Goal: Task Accomplishment & Management: Manage account settings

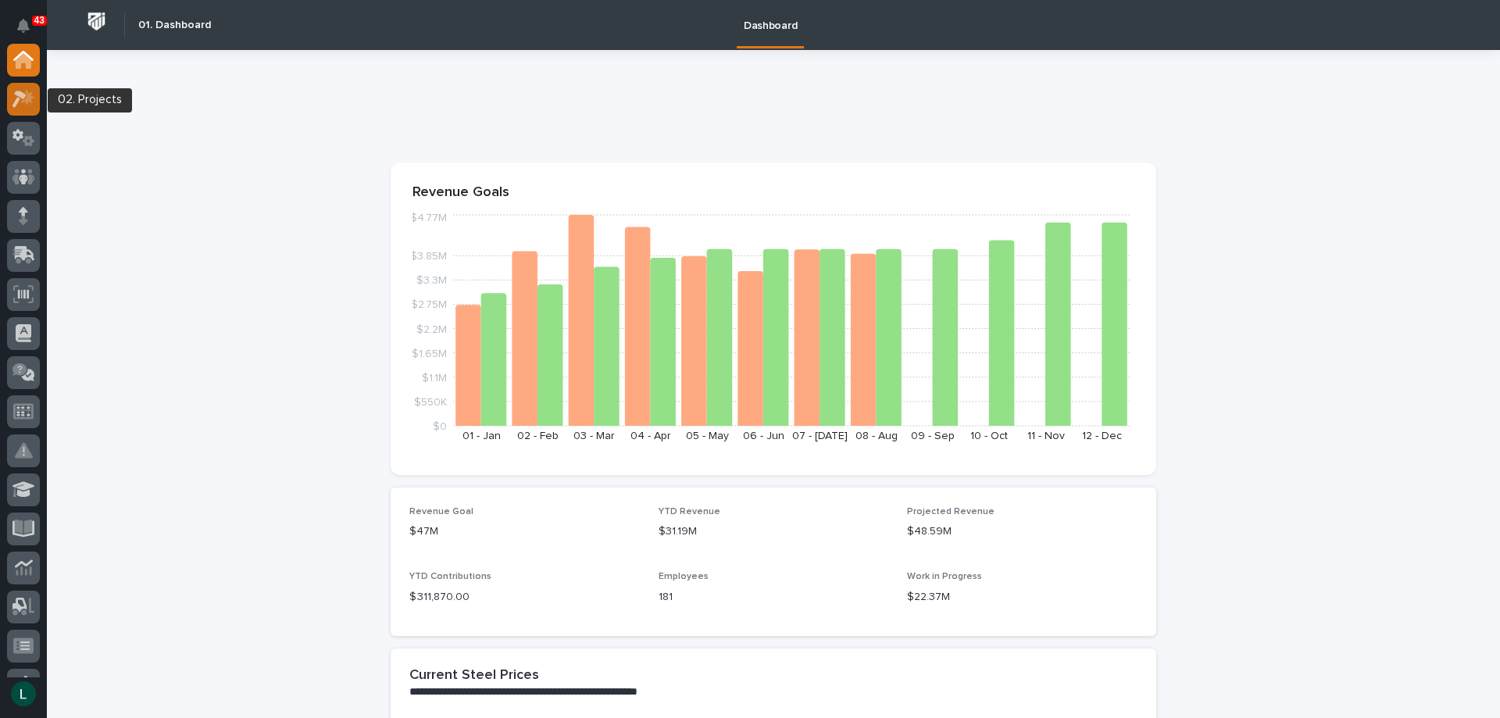
click at [24, 95] on icon at bounding box center [20, 99] width 14 height 17
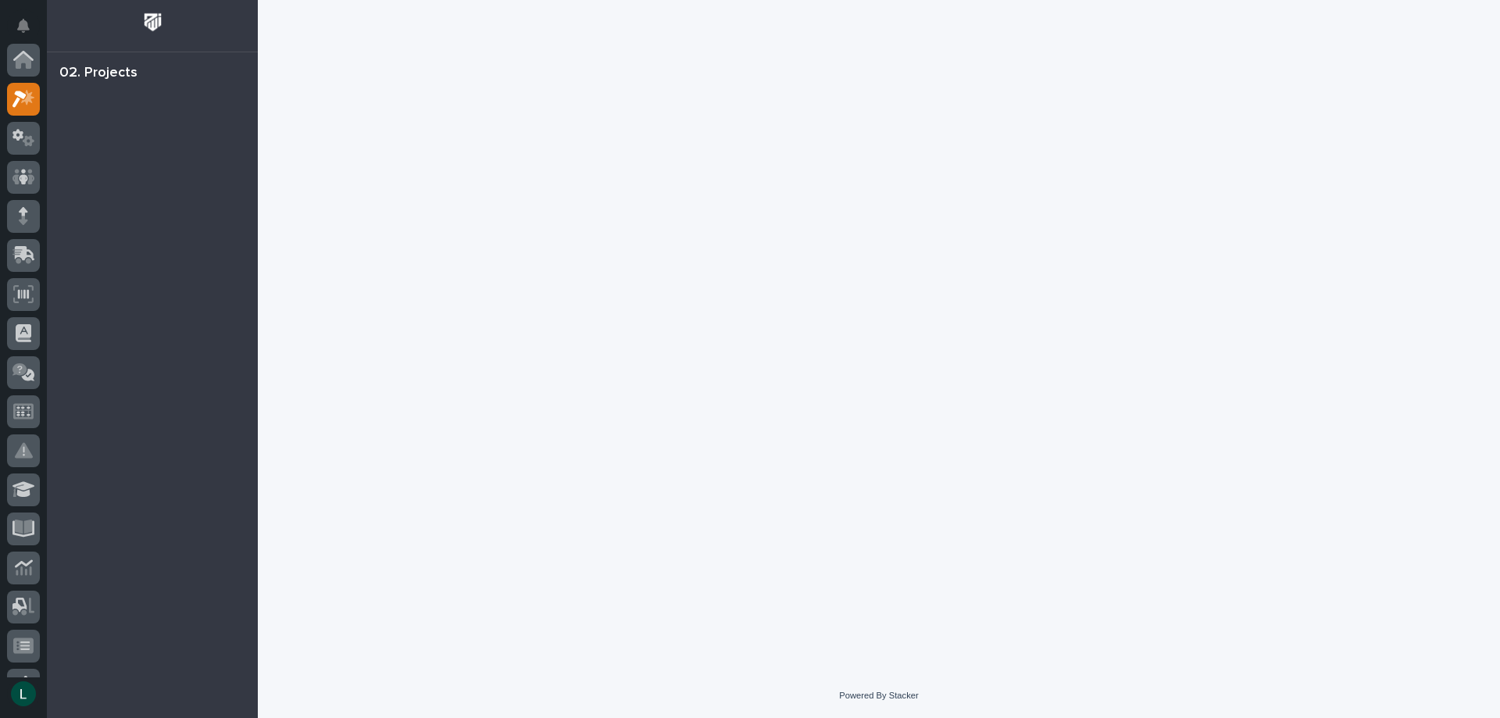
scroll to position [39, 0]
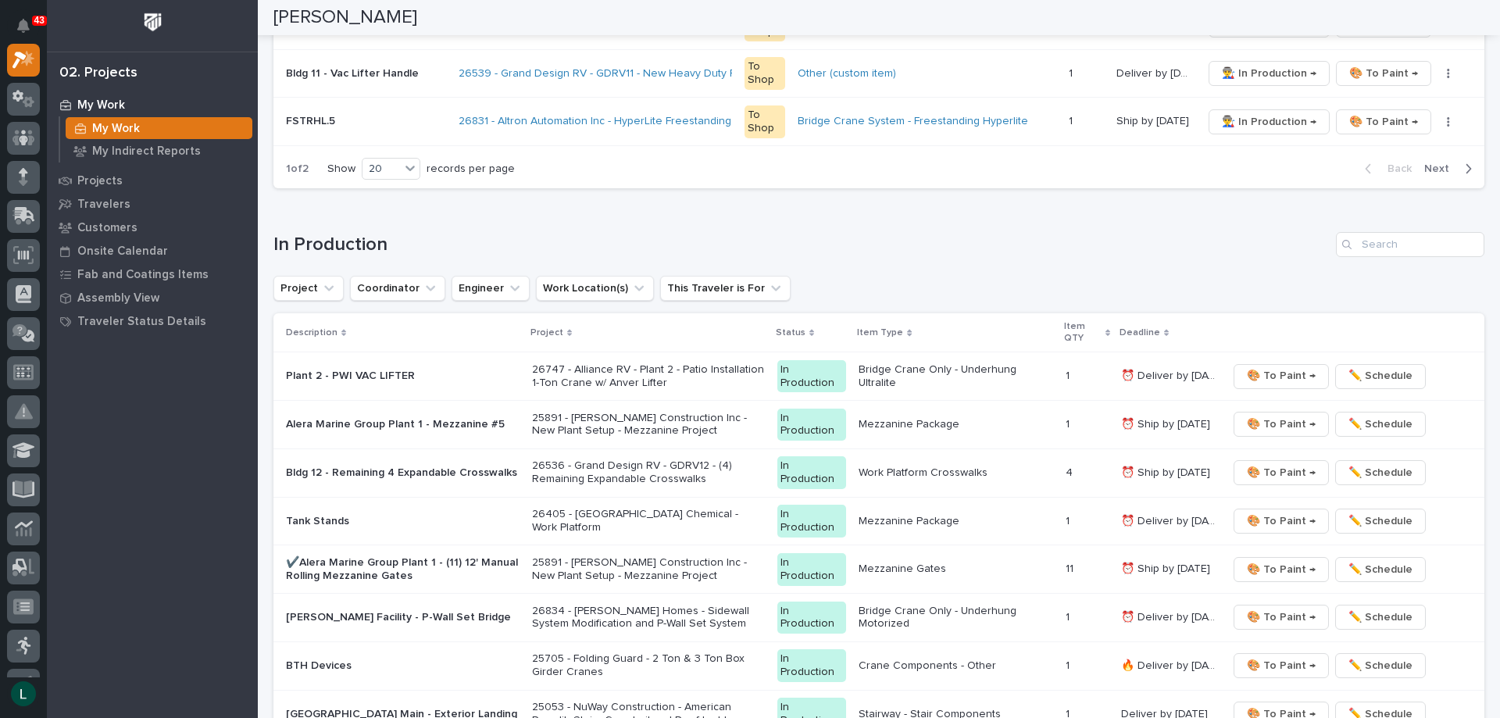
scroll to position [1485, 0]
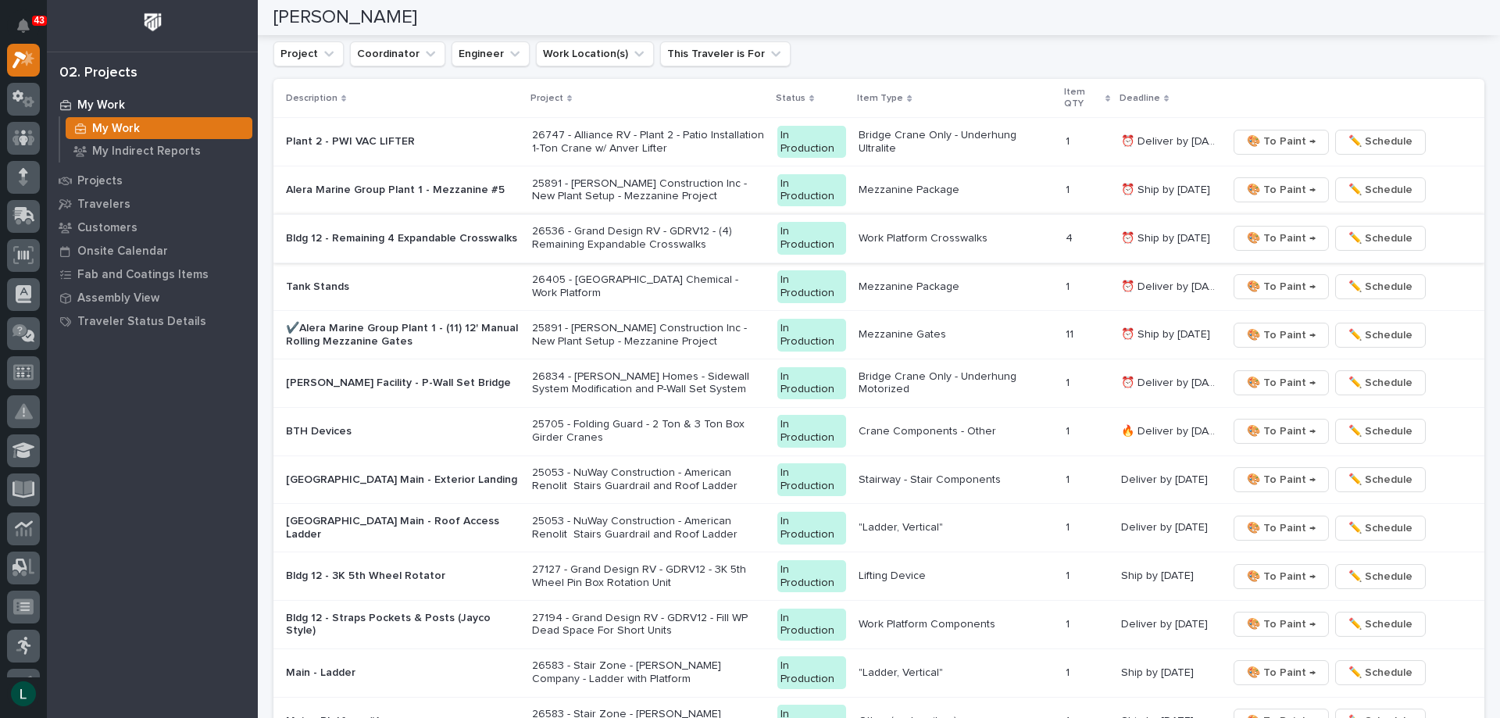
click at [1295, 234] on span "🎨 To Paint →" at bounding box center [1281, 238] width 69 height 19
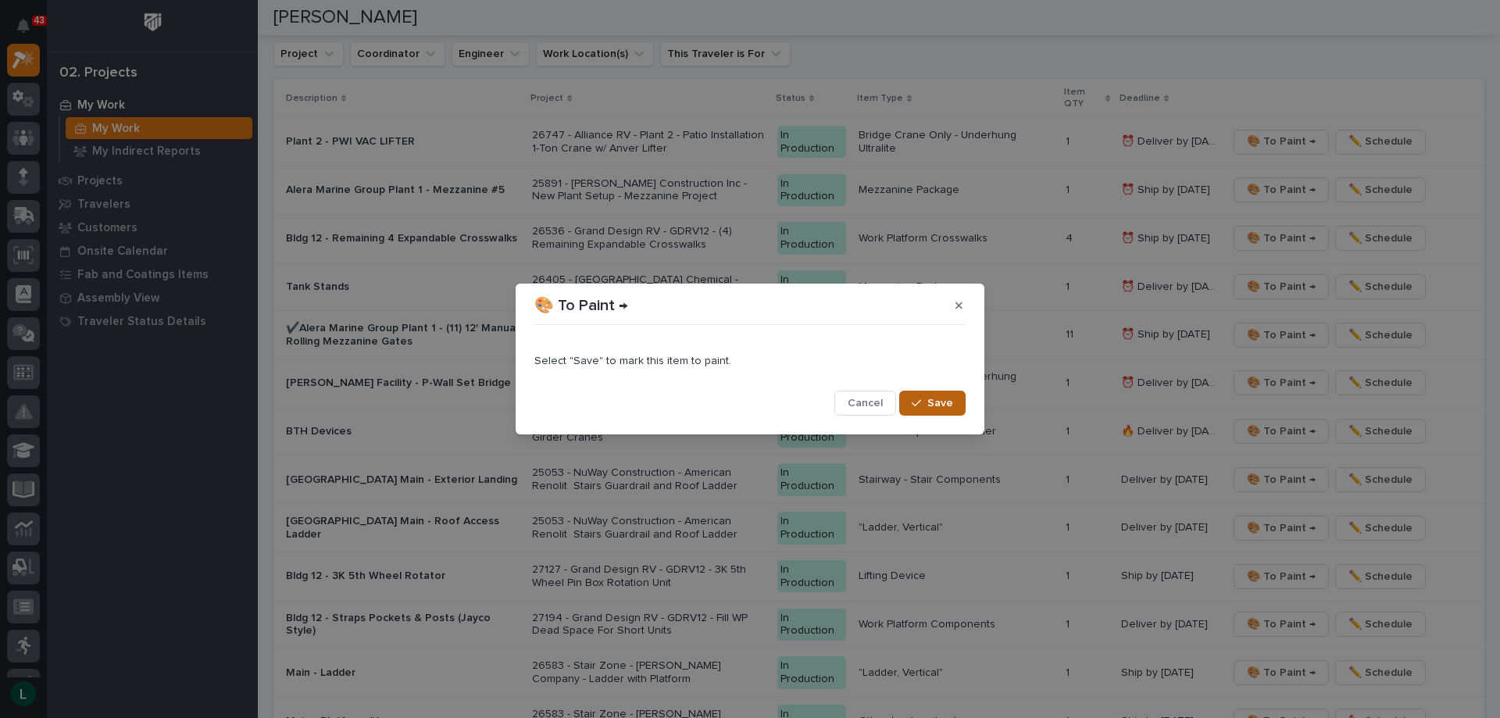
click at [938, 405] on span "Save" at bounding box center [940, 403] width 26 height 14
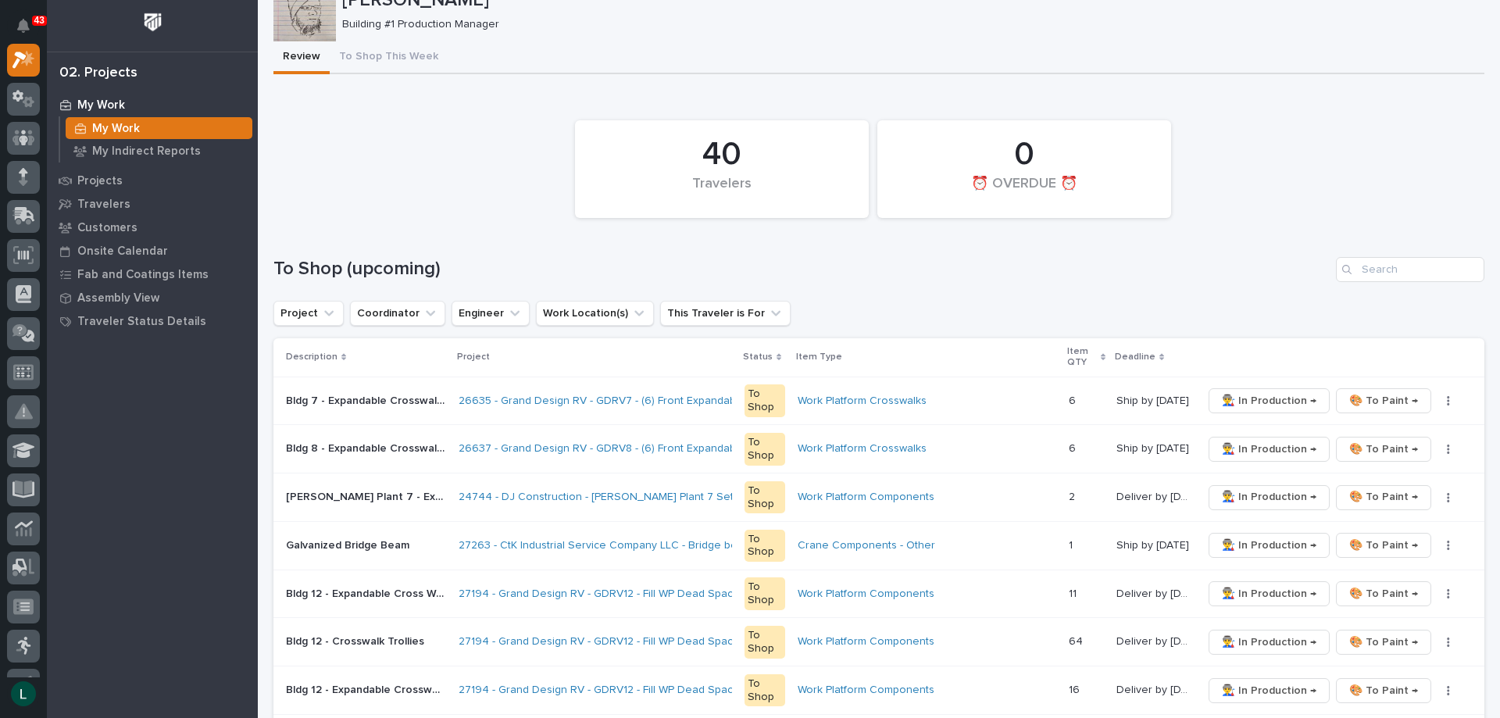
scroll to position [0, 0]
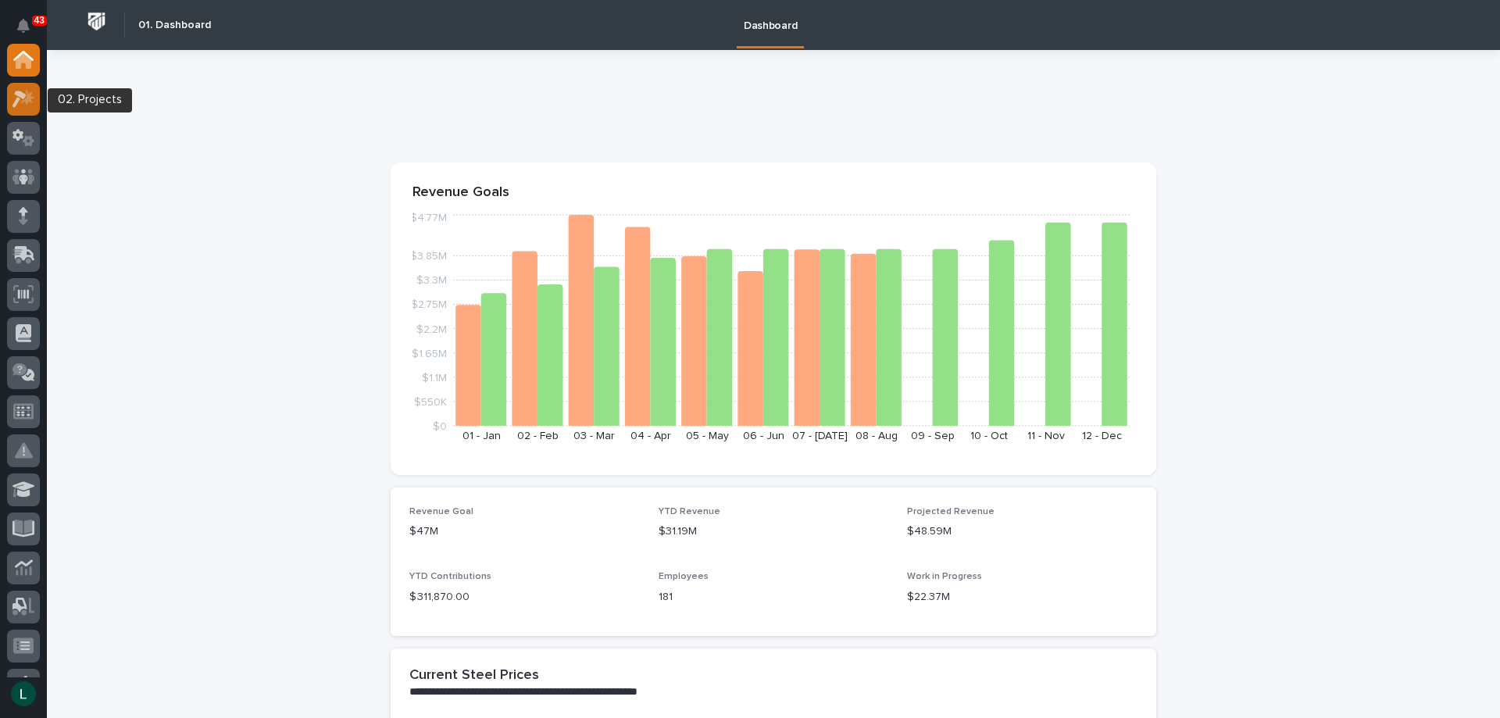
click at [27, 97] on icon at bounding box center [27, 97] width 13 height 16
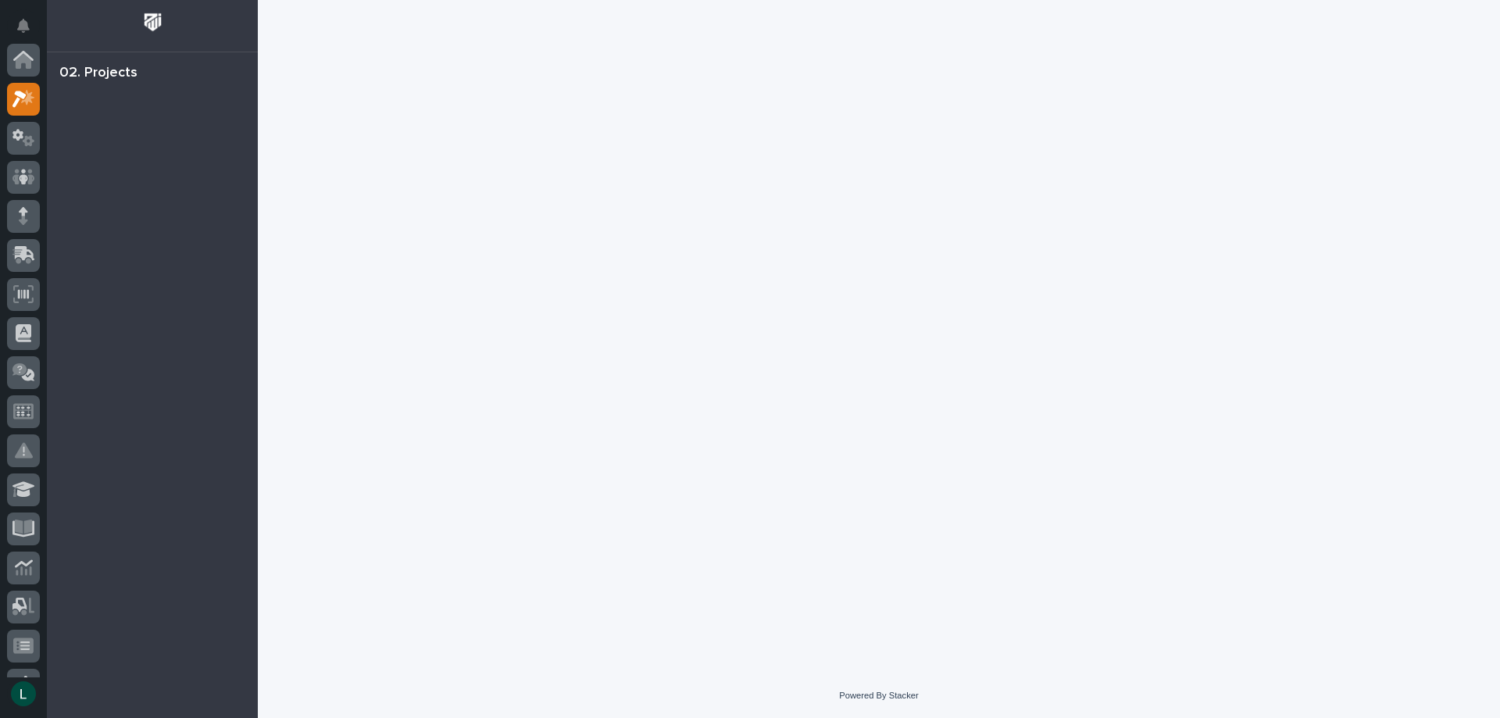
scroll to position [39, 0]
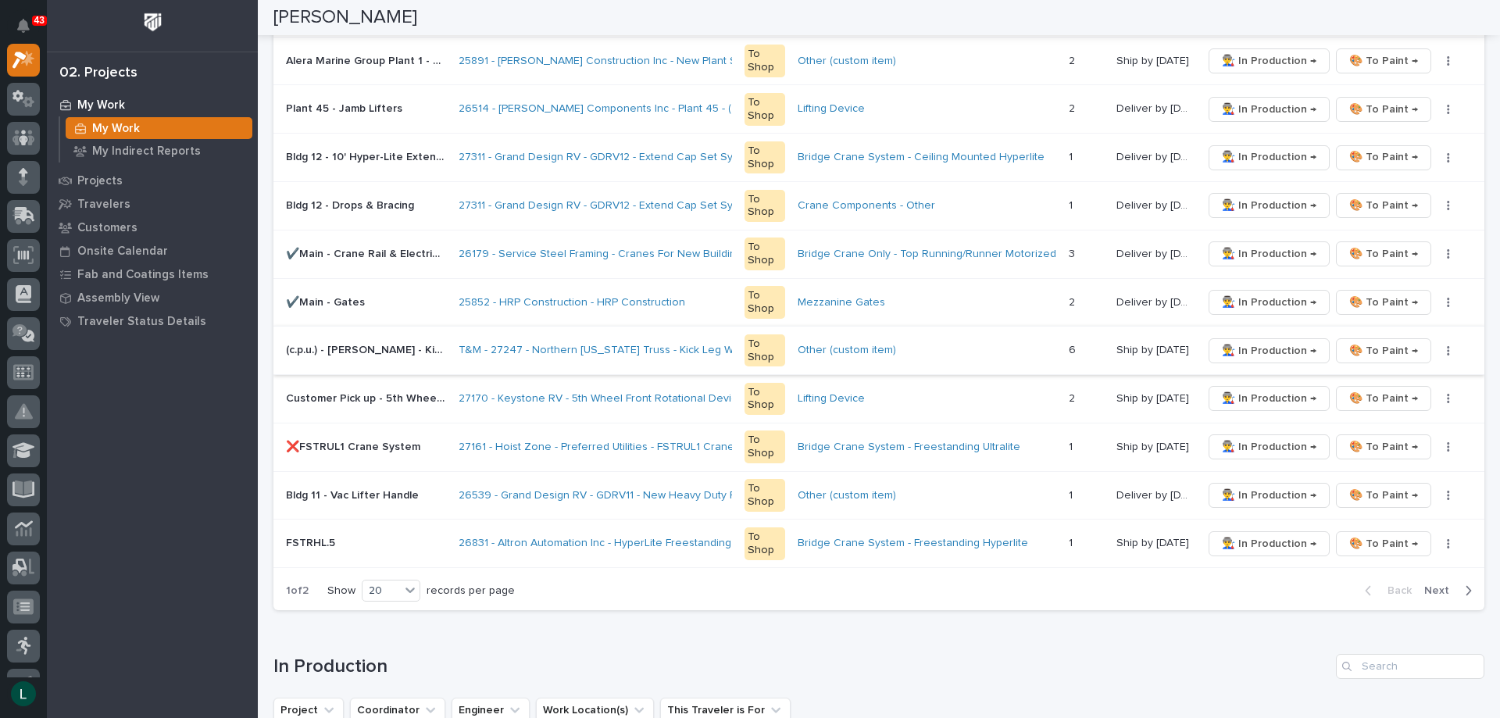
scroll to position [859, 0]
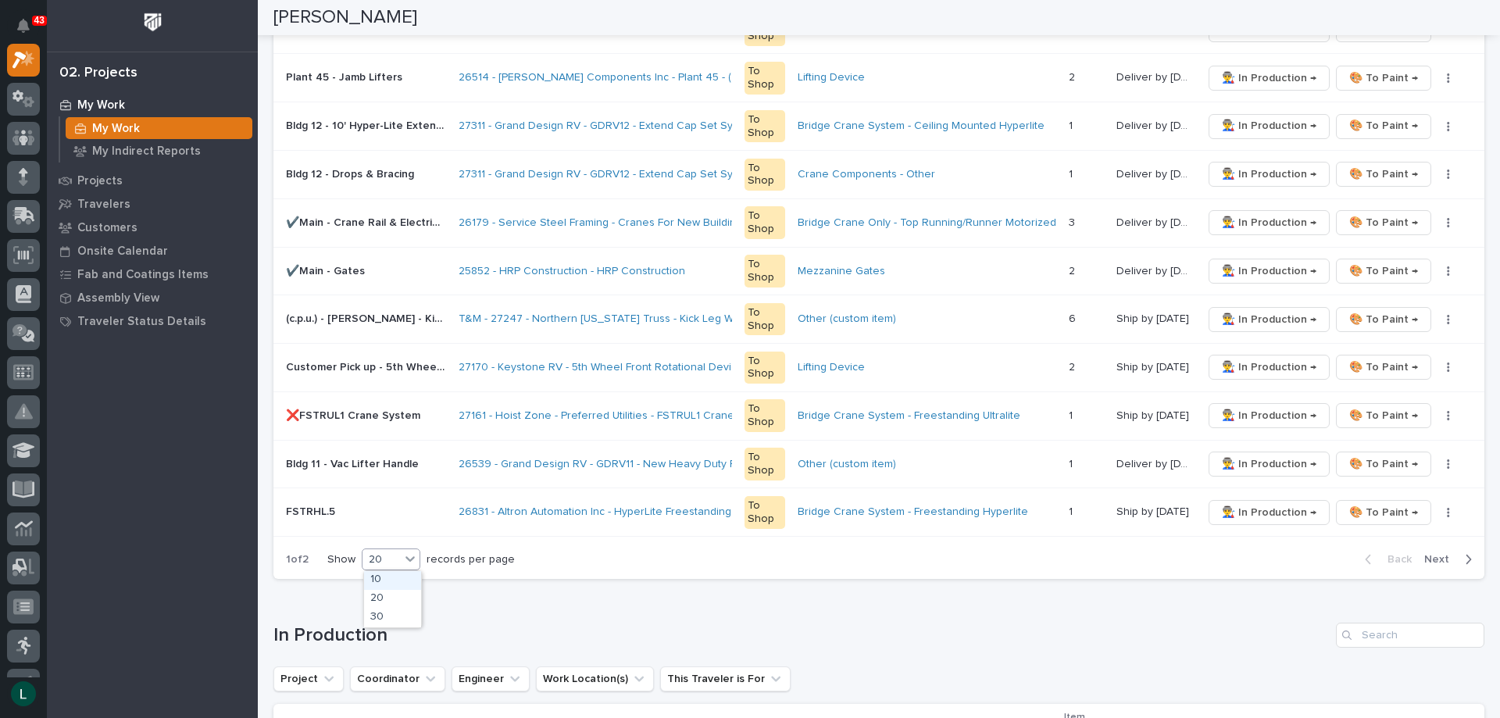
click at [383, 558] on div "20" at bounding box center [382, 560] width 38 height 16
click at [402, 615] on div "30" at bounding box center [392, 618] width 57 height 19
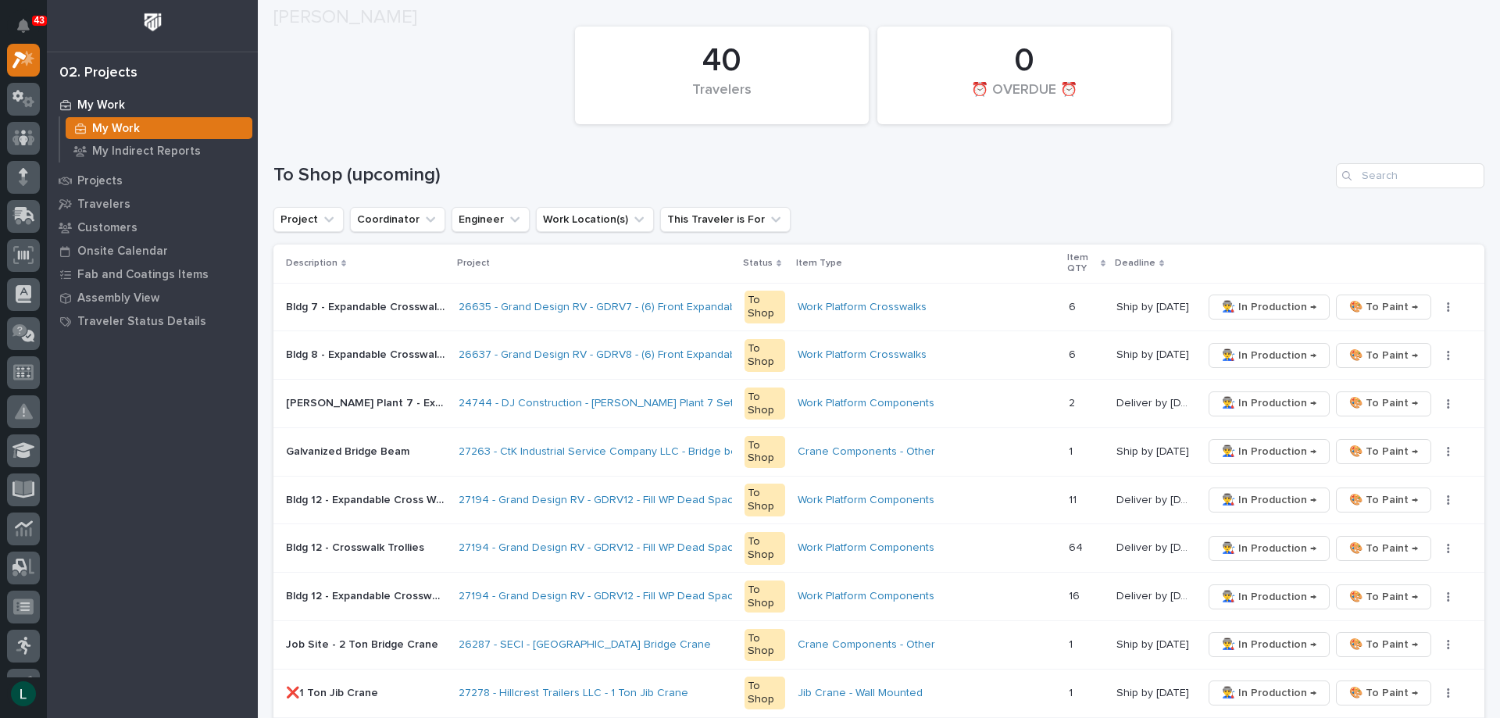
scroll to position [234, 0]
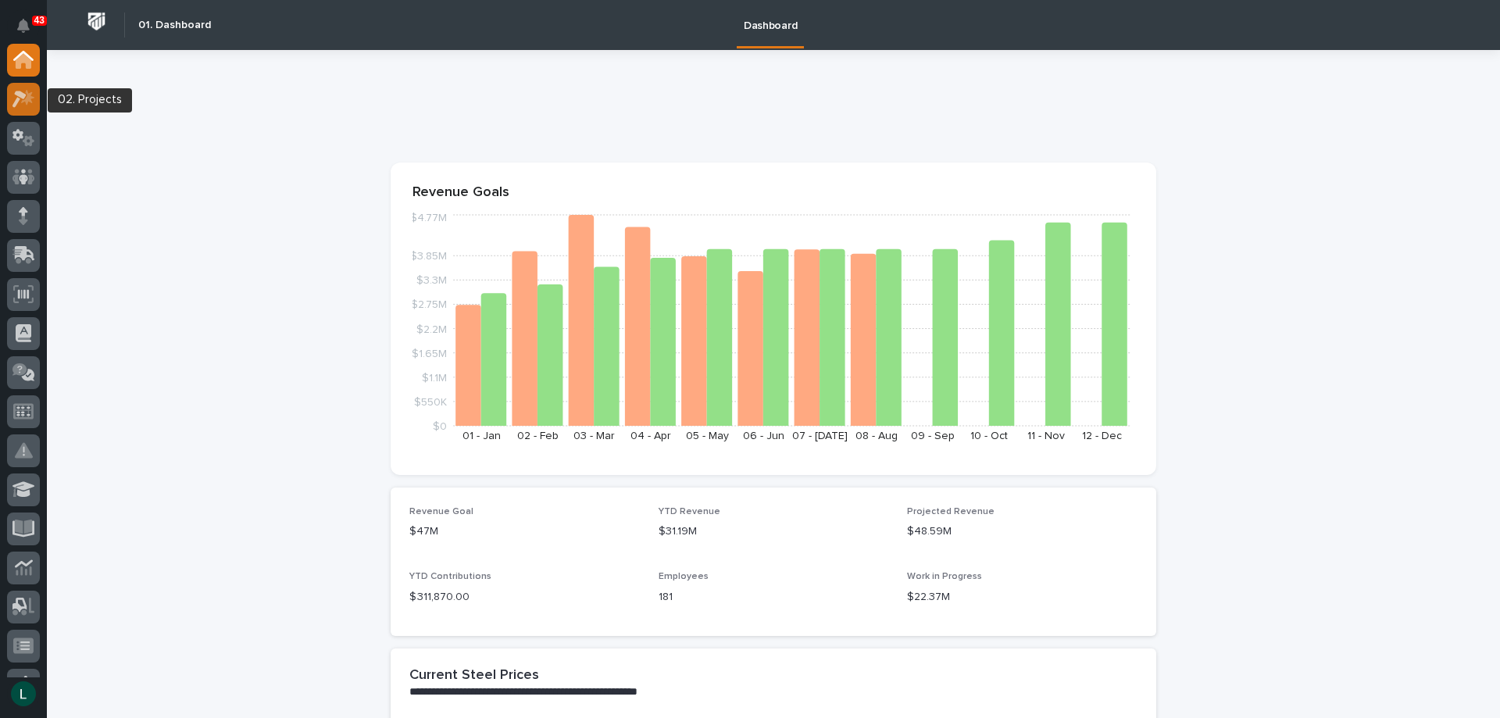
click at [29, 95] on icon at bounding box center [27, 97] width 13 height 16
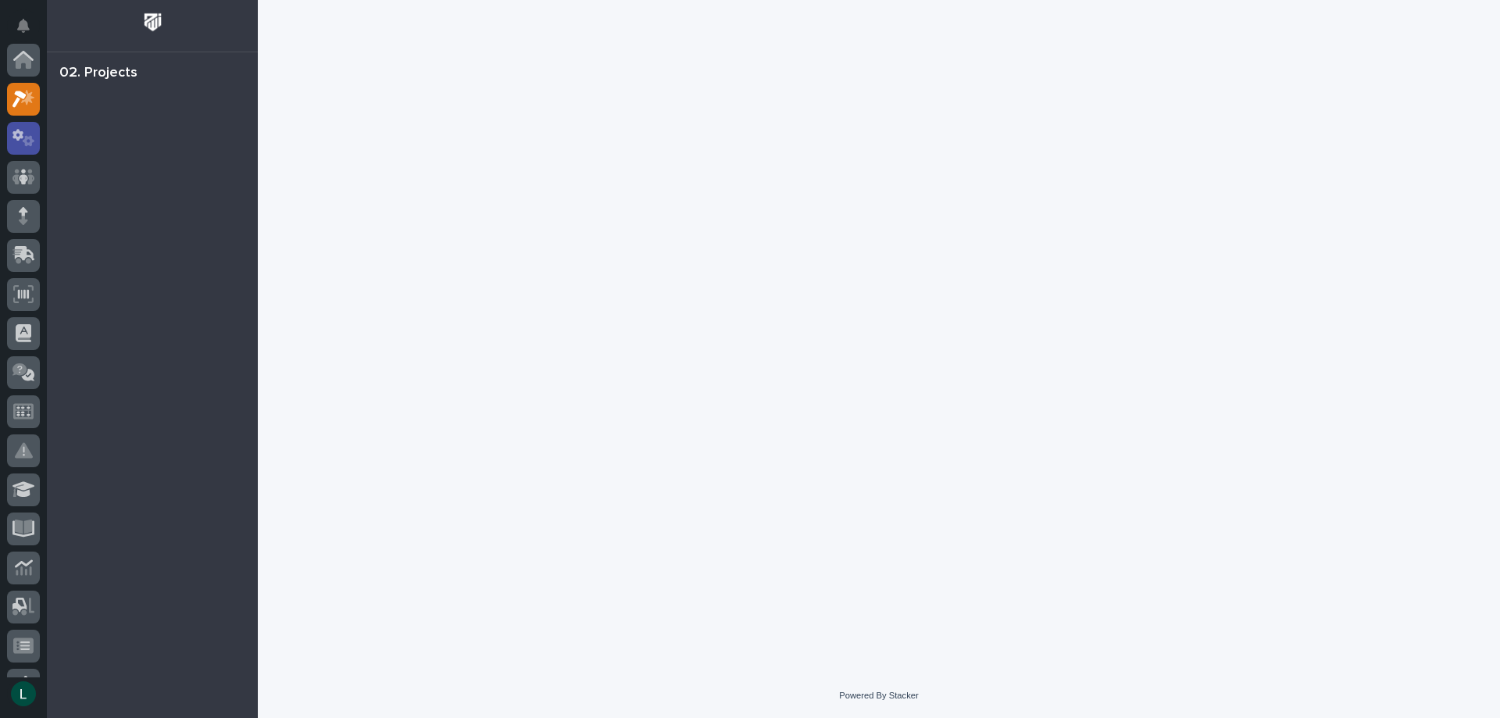
scroll to position [39, 0]
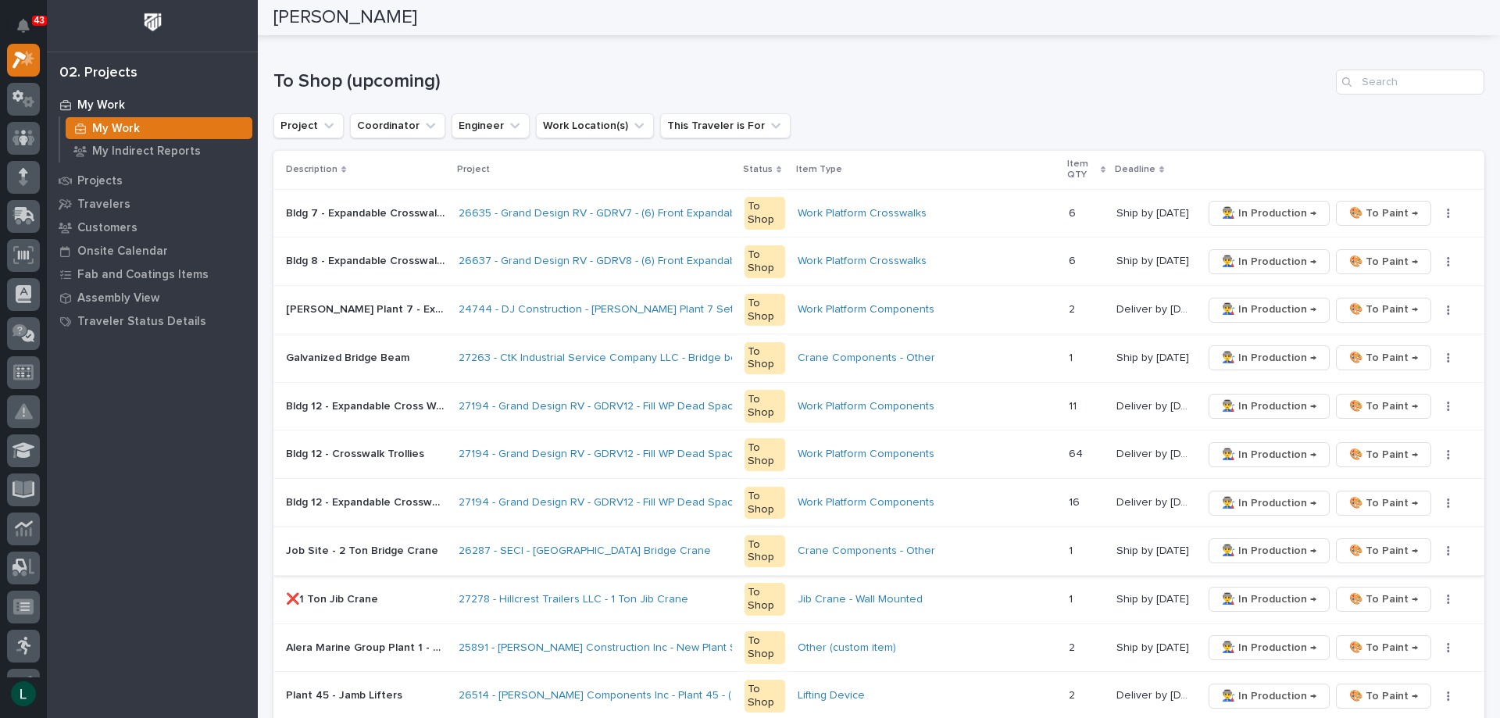
scroll to position [234, 0]
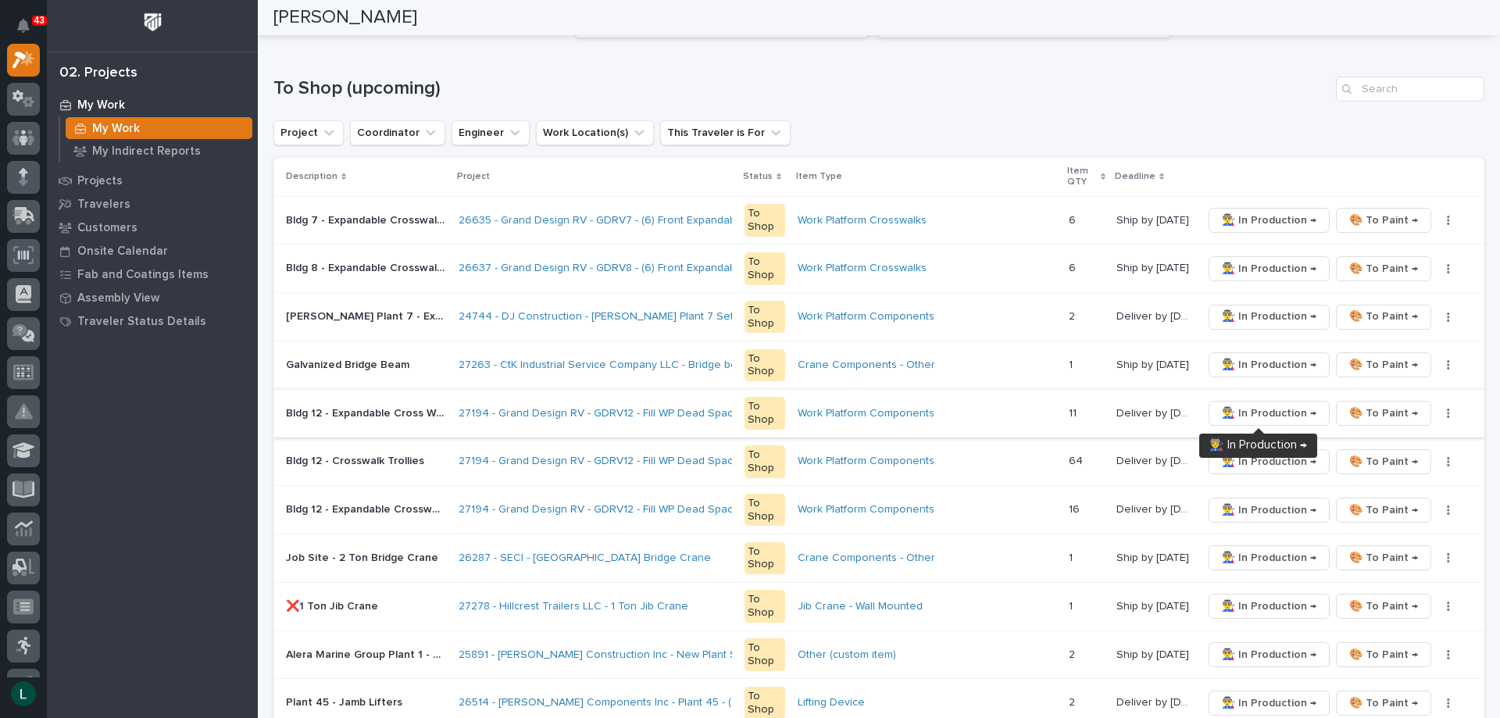
click at [1260, 410] on span "👨‍🏭 In Production →" at bounding box center [1269, 413] width 95 height 19
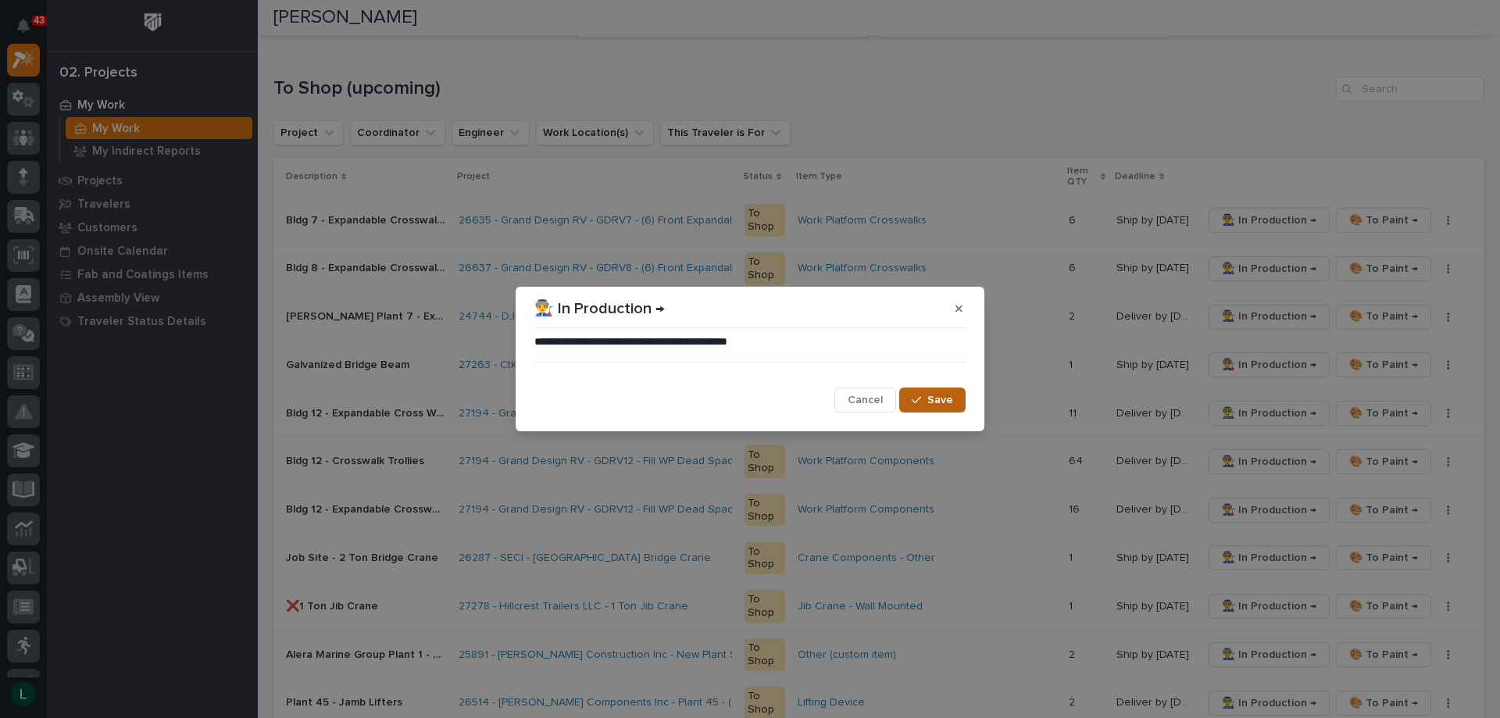
click at [937, 402] on span "Save" at bounding box center [940, 400] width 26 height 14
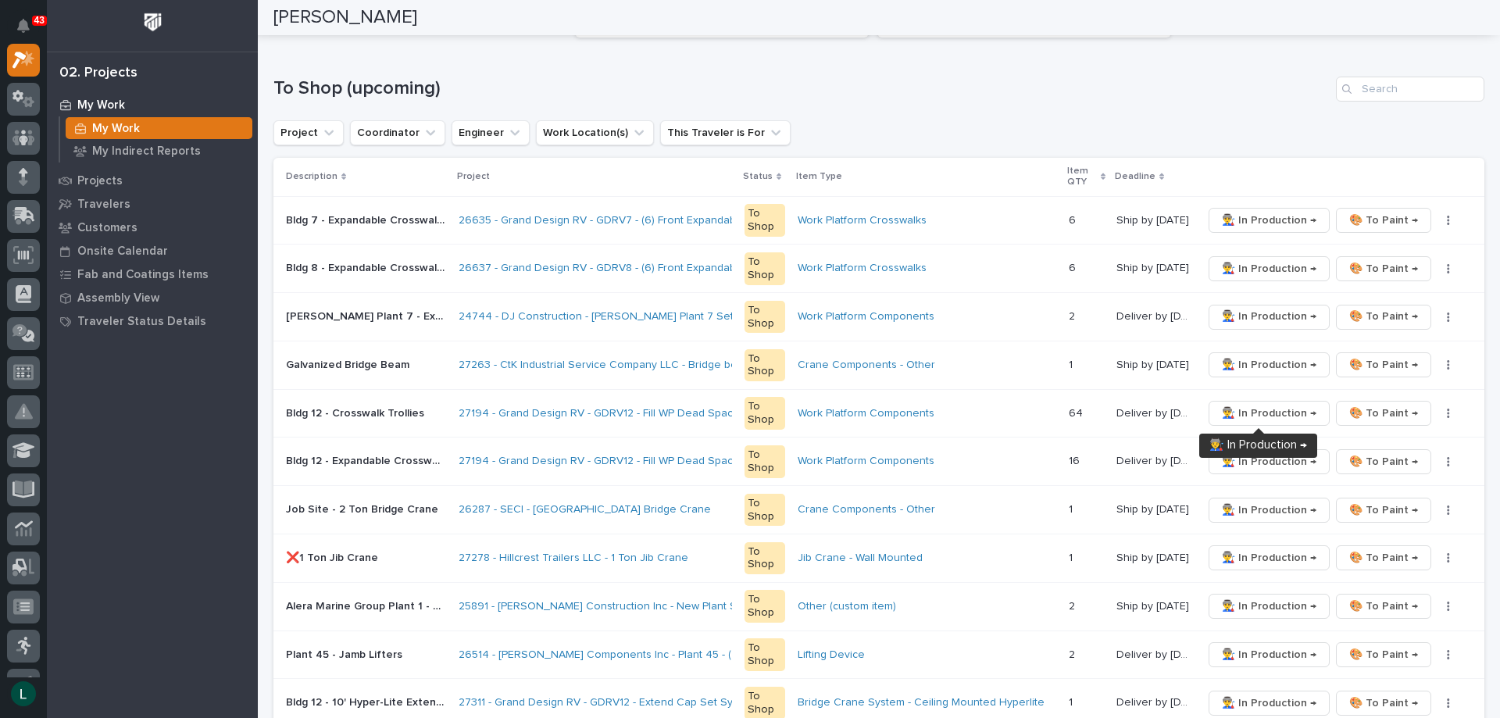
click at [1256, 409] on span "👨‍🏭 In Production →" at bounding box center [1269, 413] width 95 height 19
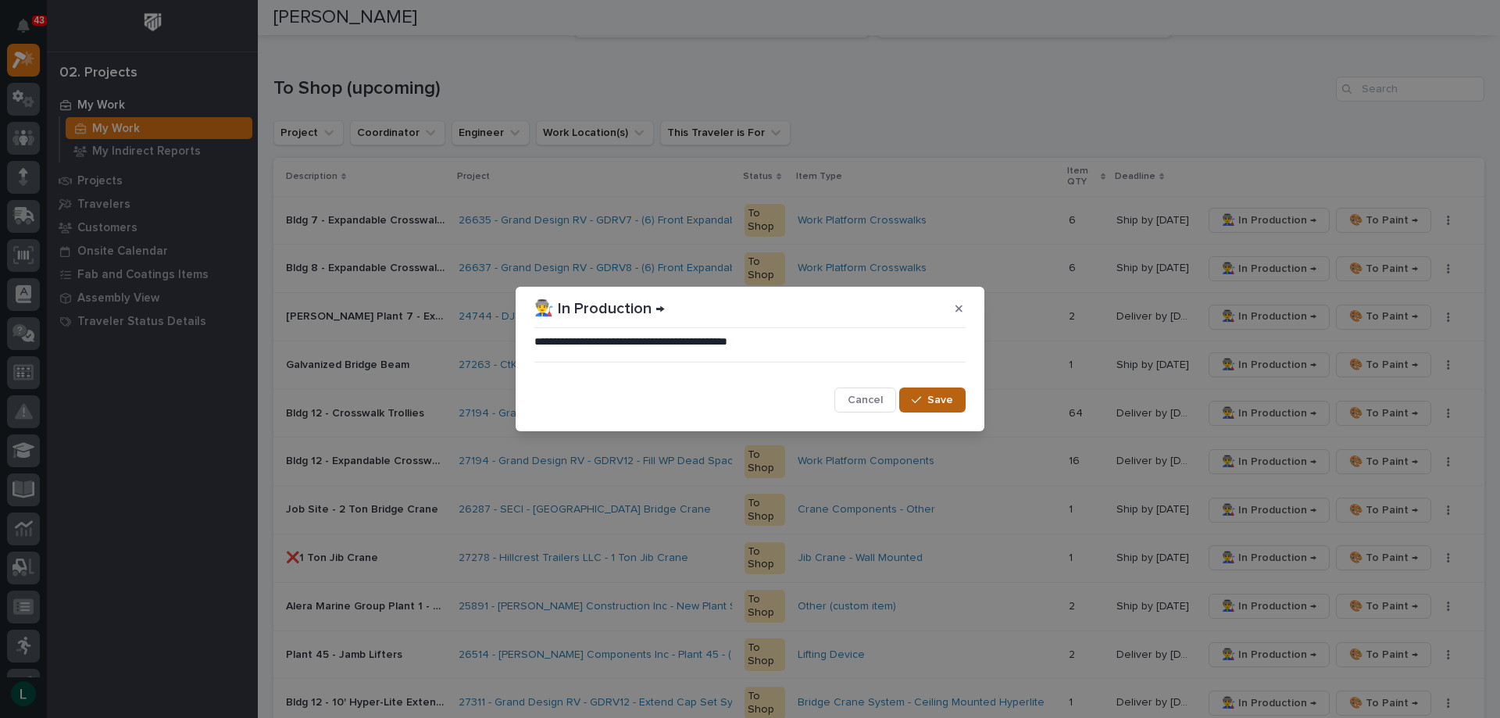
click at [945, 398] on span "Save" at bounding box center [940, 400] width 26 height 14
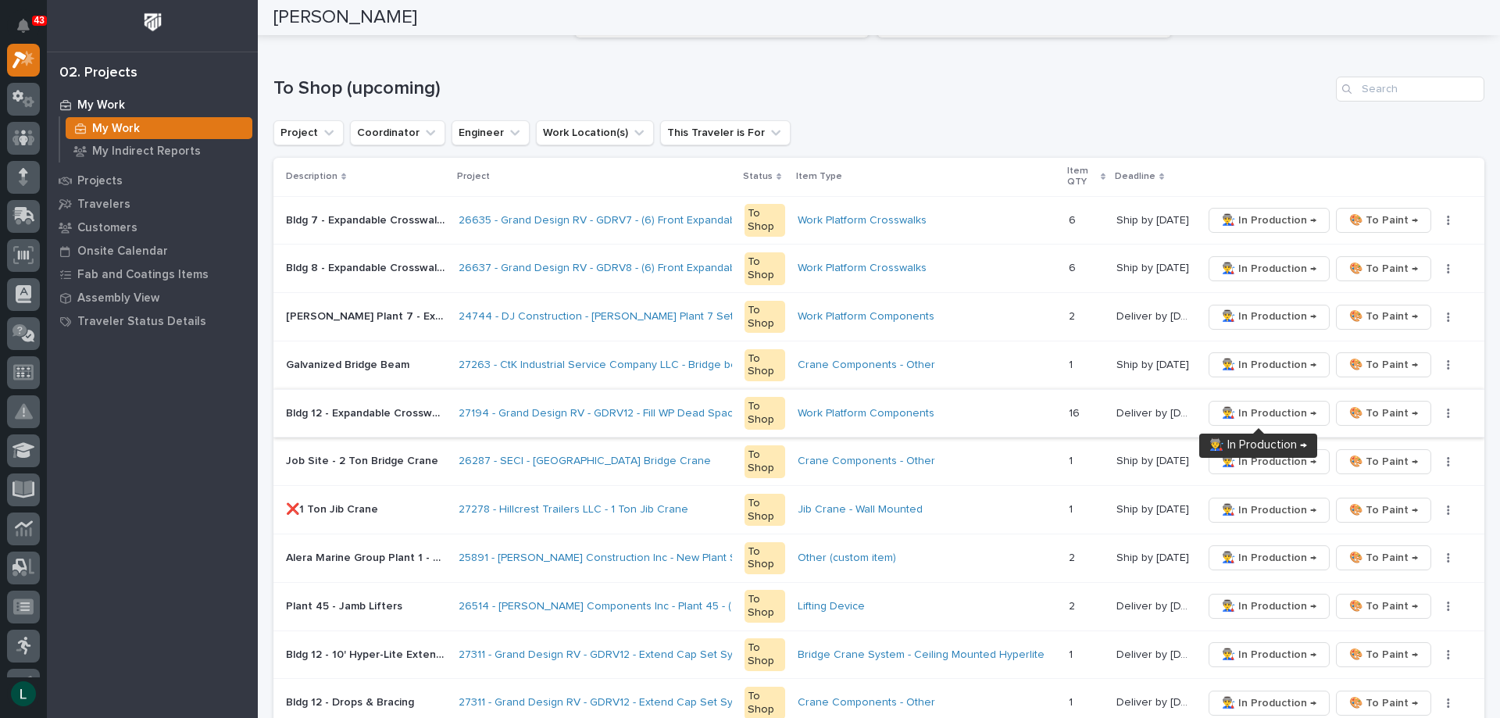
click at [1238, 410] on span "👨‍🏭 In Production →" at bounding box center [1269, 413] width 95 height 19
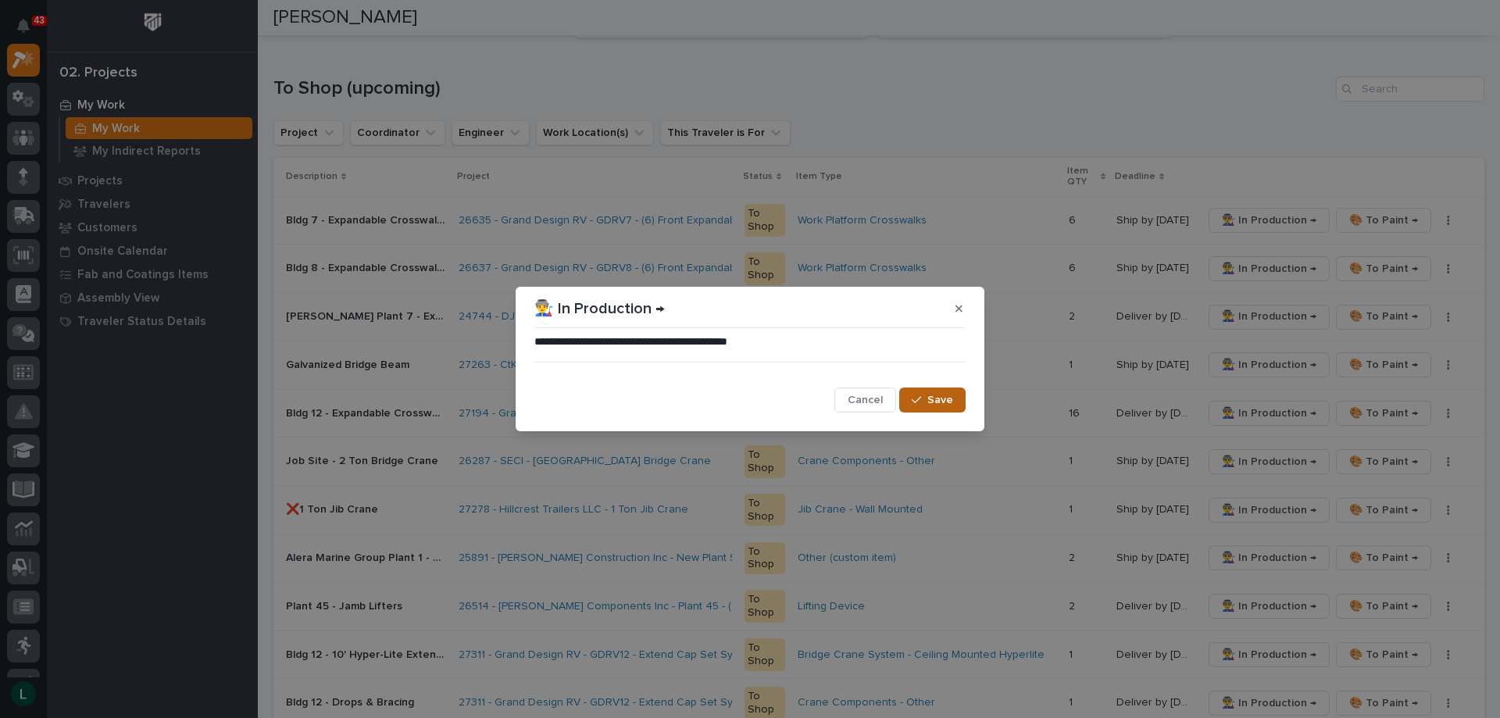
click at [945, 398] on span "Save" at bounding box center [940, 400] width 26 height 14
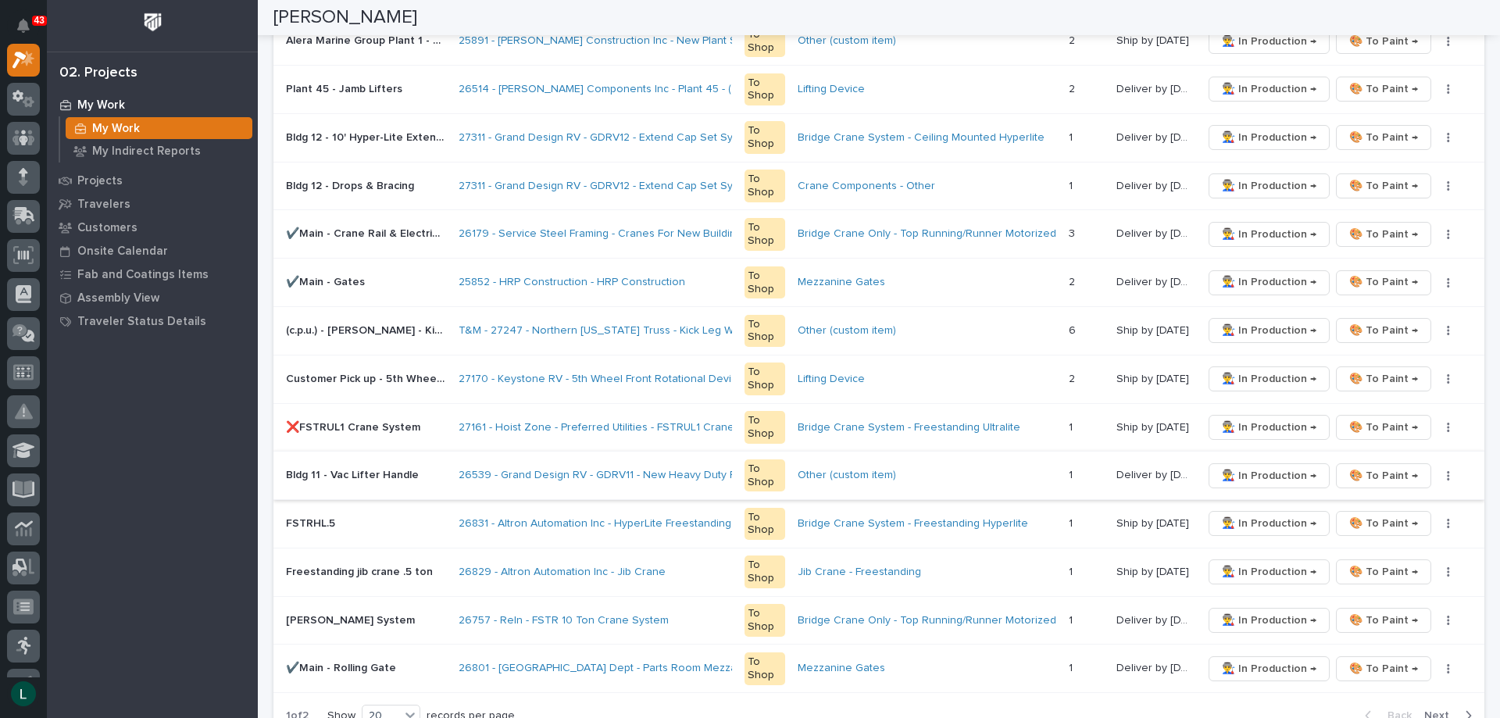
scroll to position [781, 0]
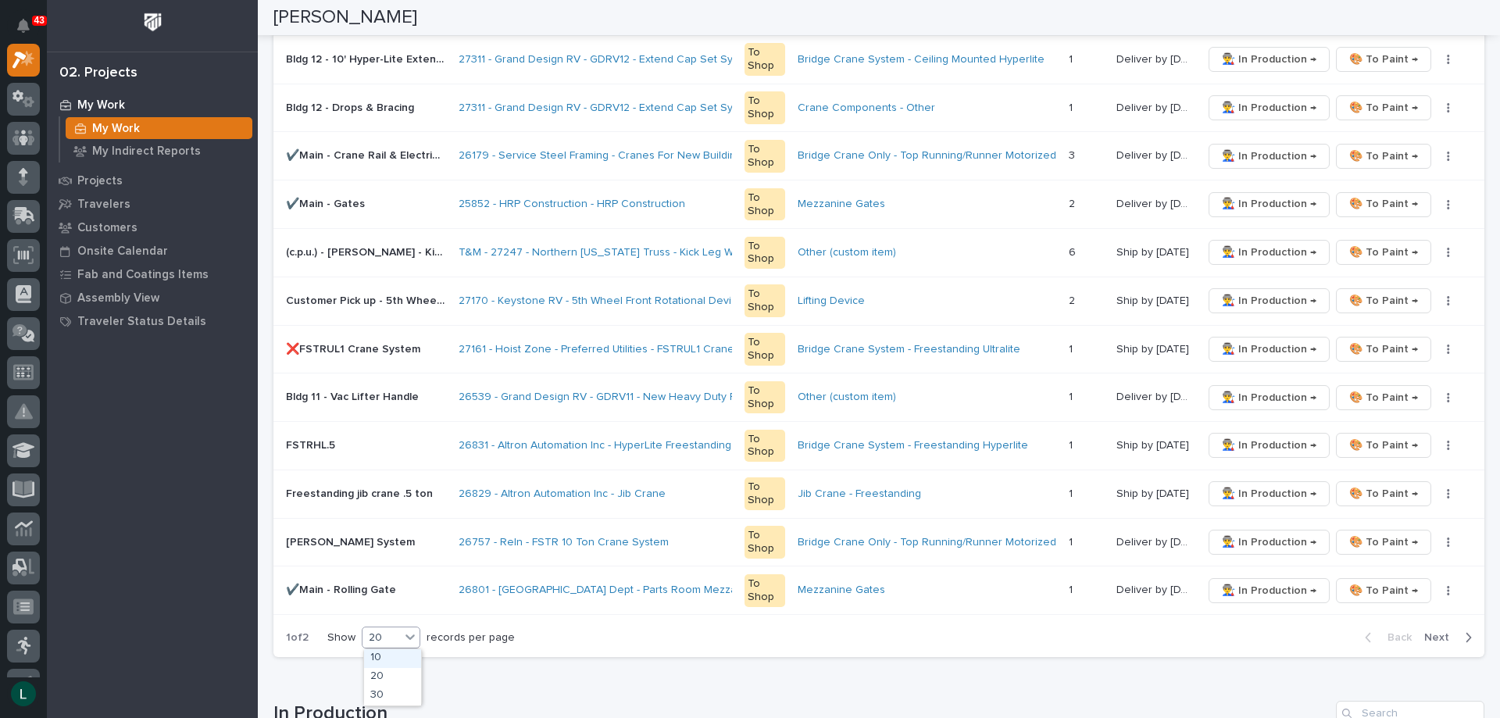
click at [392, 631] on div "20" at bounding box center [382, 638] width 38 height 16
click at [384, 695] on div "30" at bounding box center [392, 696] width 57 height 19
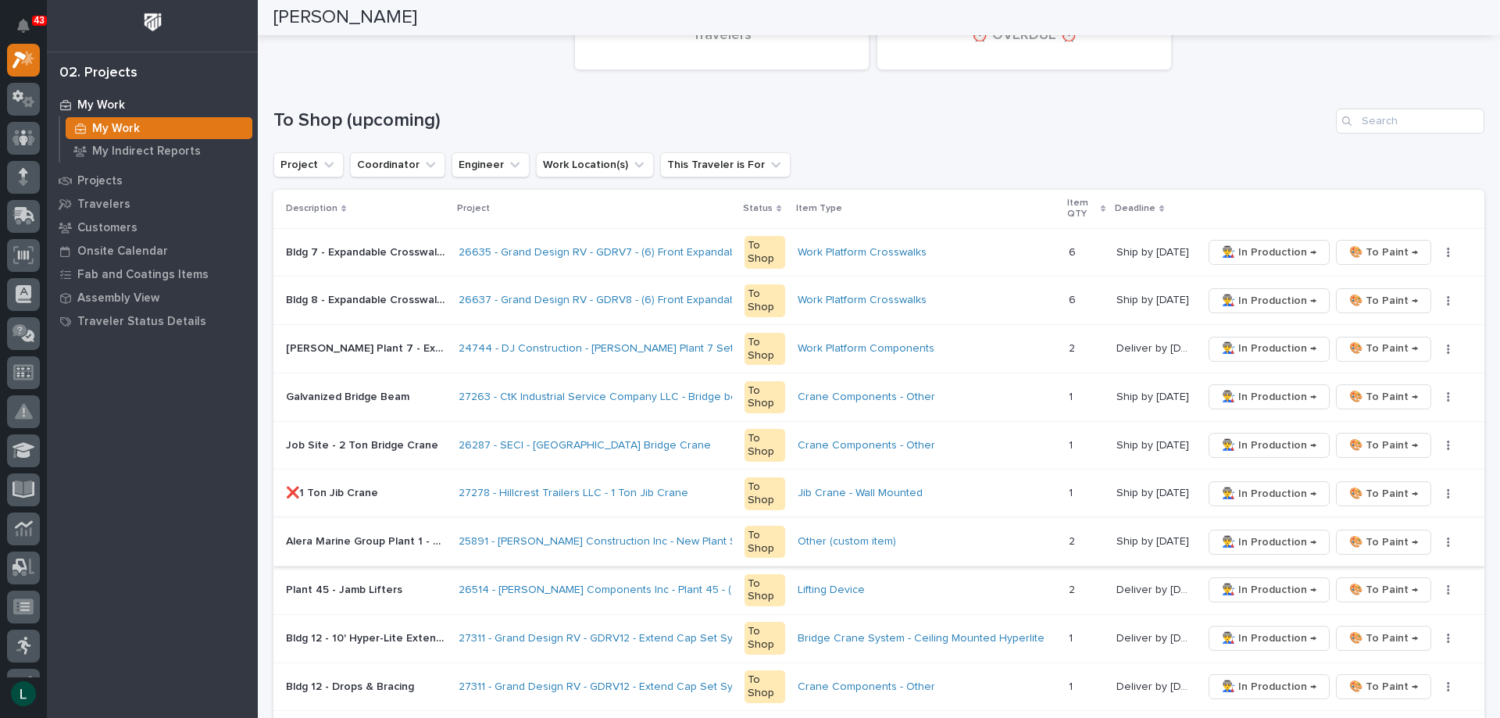
scroll to position [156, 0]
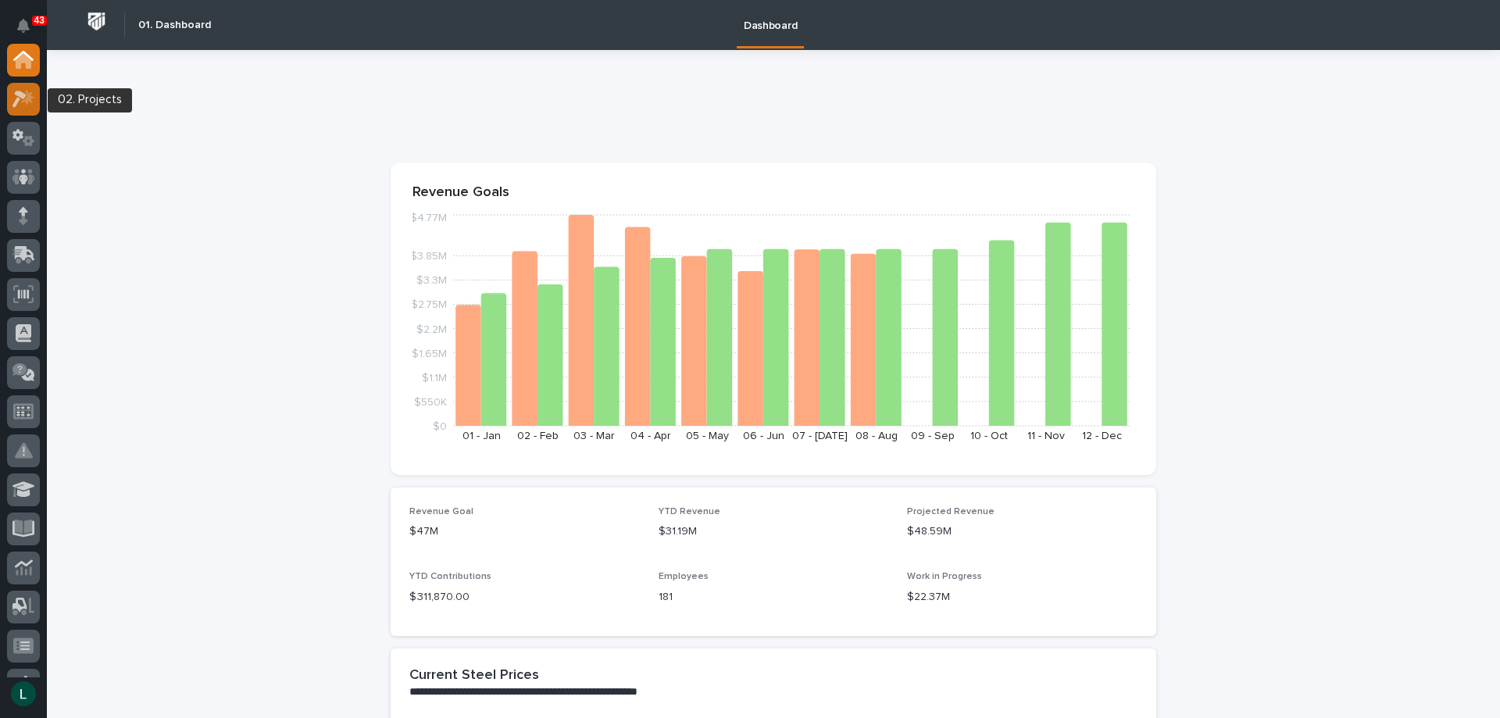
click at [25, 95] on icon at bounding box center [20, 99] width 14 height 17
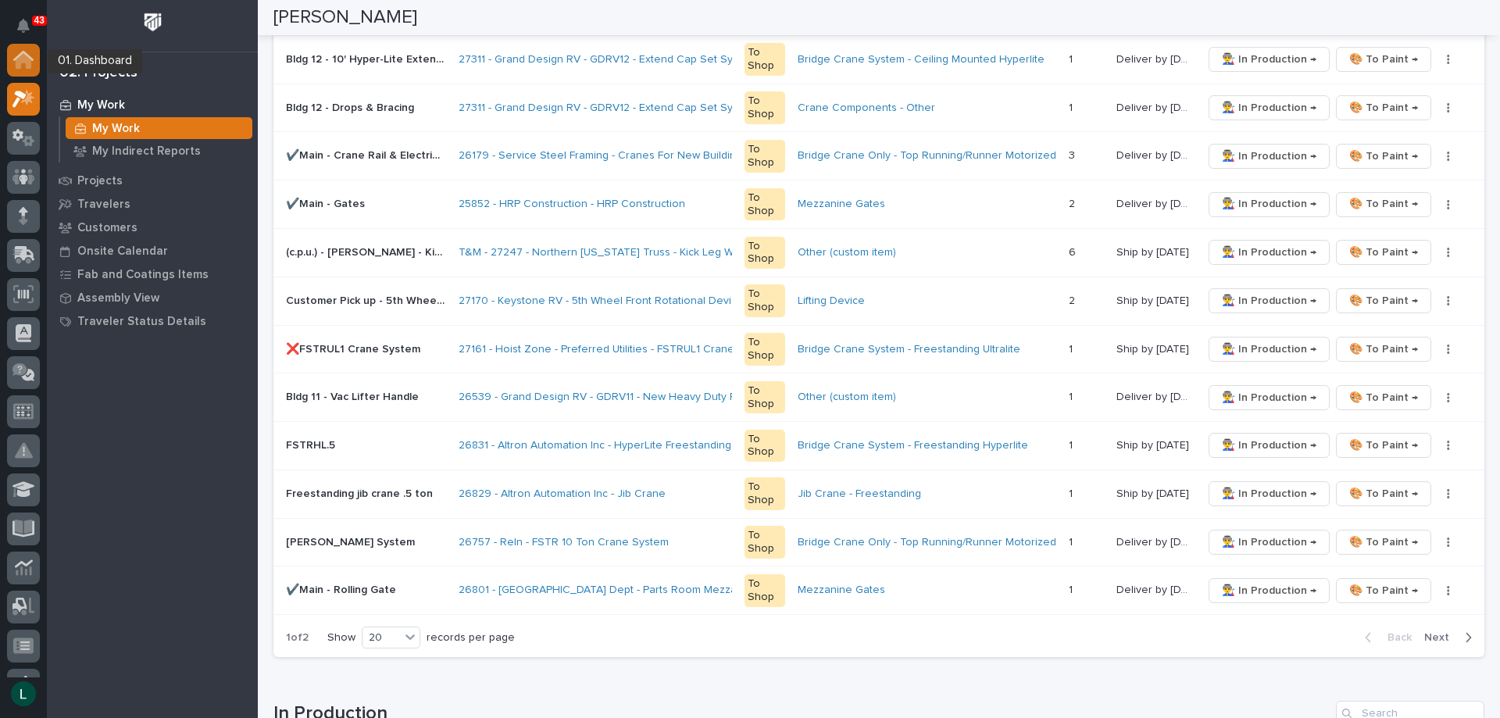
click at [23, 55] on icon at bounding box center [24, 61] width 16 height 16
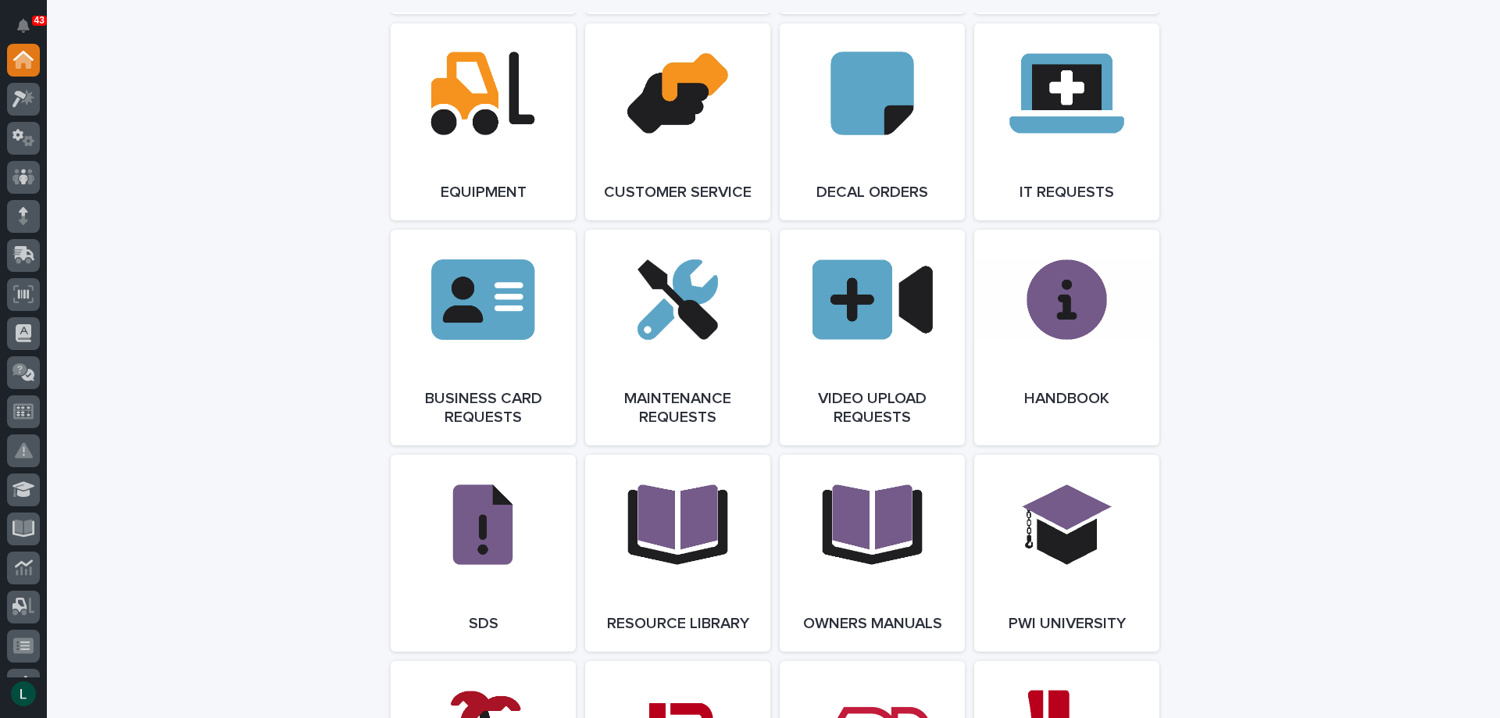
scroll to position [2735, 0]
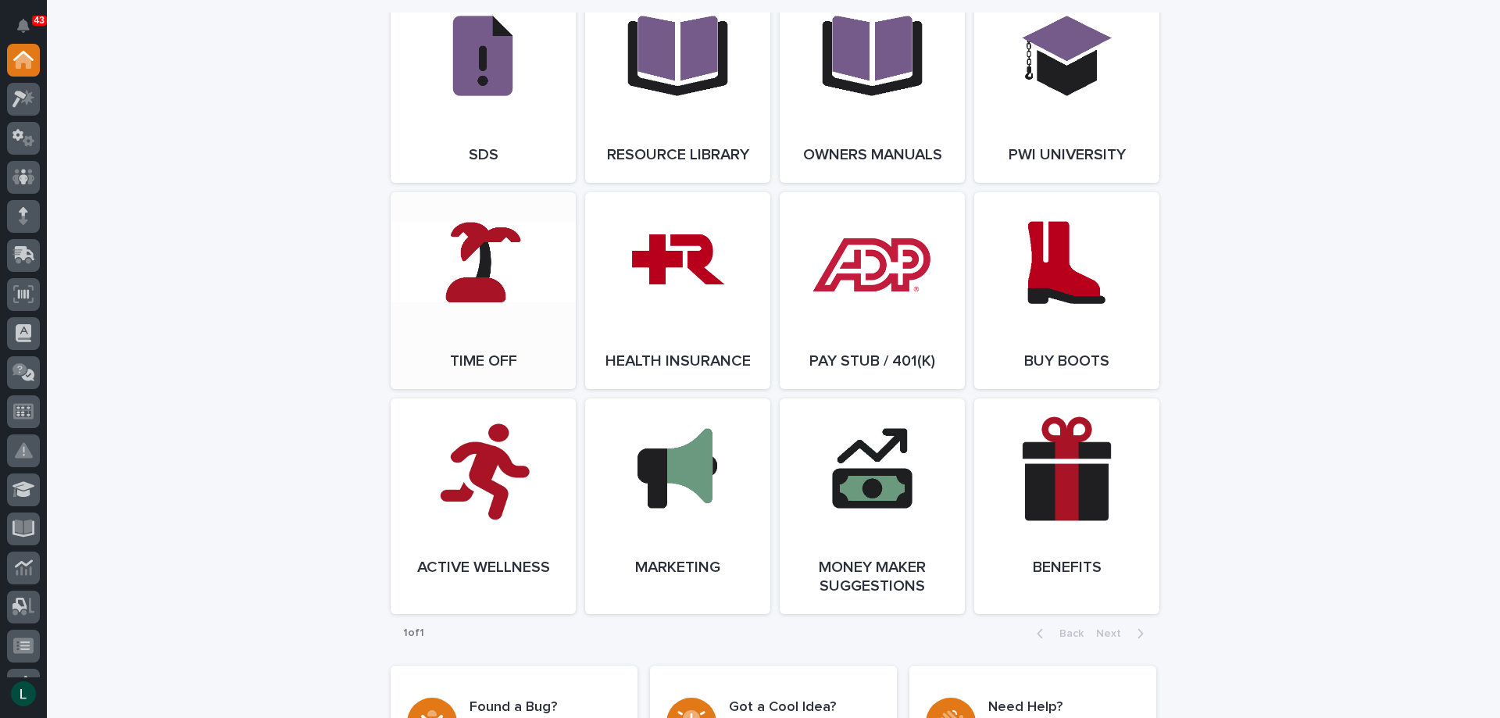
click at [459, 290] on link "Open Link" at bounding box center [483, 290] width 185 height 197
